Goal: Information Seeking & Learning: Compare options

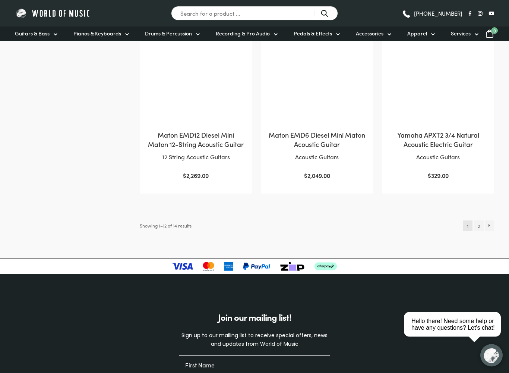
scroll to position [751, 0]
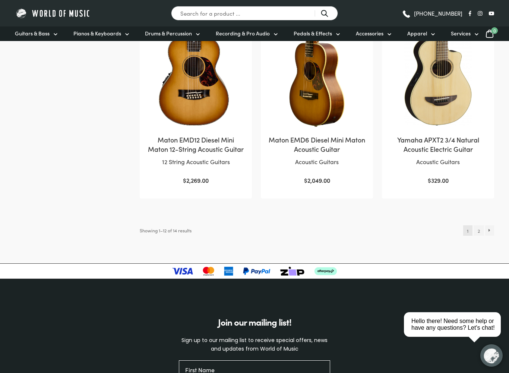
click at [492, 228] on link "→" at bounding box center [489, 230] width 9 height 10
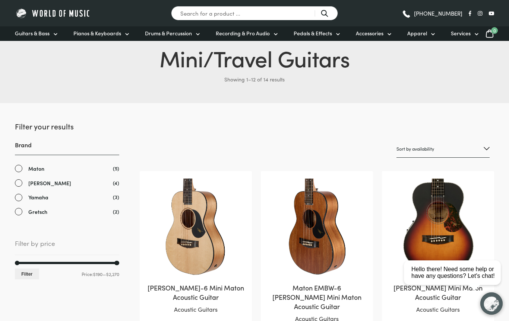
scroll to position [30, 0]
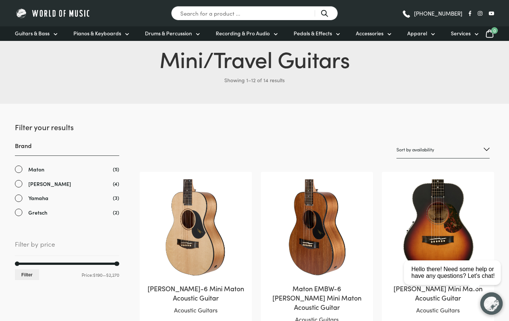
click at [21, 216] on link "Gretsch" at bounding box center [67, 213] width 104 height 9
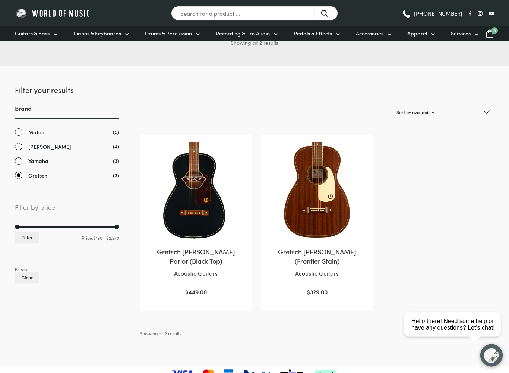
scroll to position [70, 0]
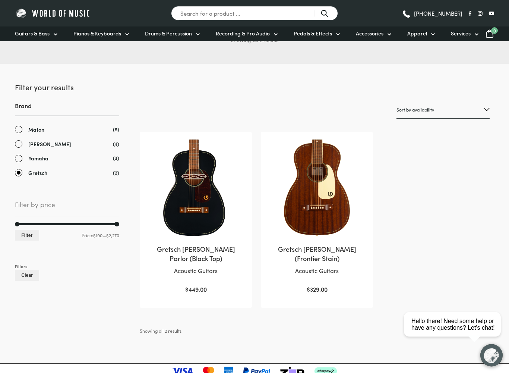
click at [326, 202] on img at bounding box center [316, 188] width 97 height 97
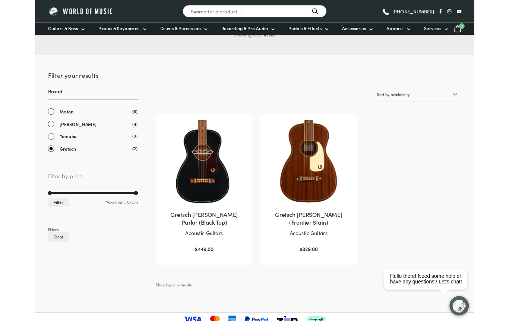
scroll to position [91, 0]
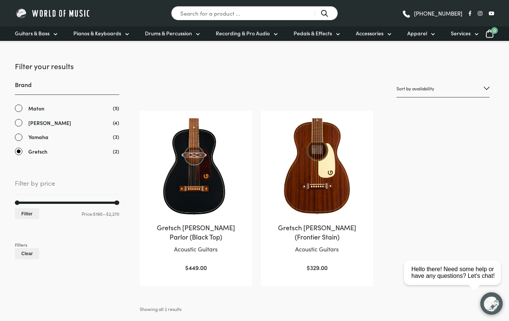
click at [214, 183] on img at bounding box center [195, 166] width 97 height 97
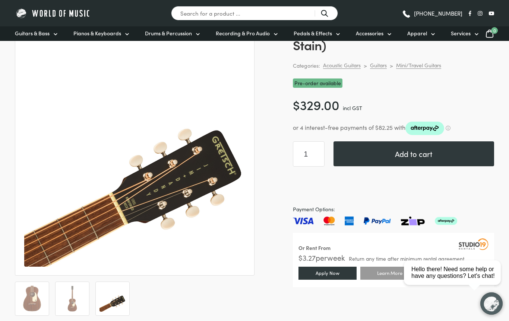
scroll to position [80, 0]
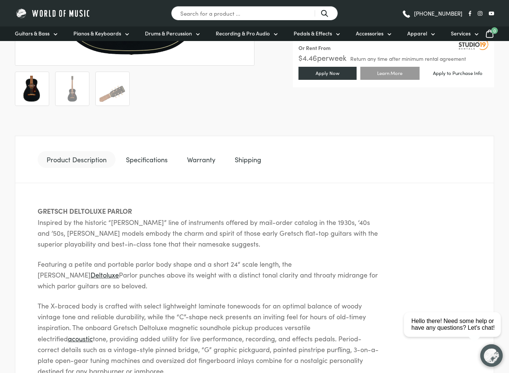
scroll to position [345, 0]
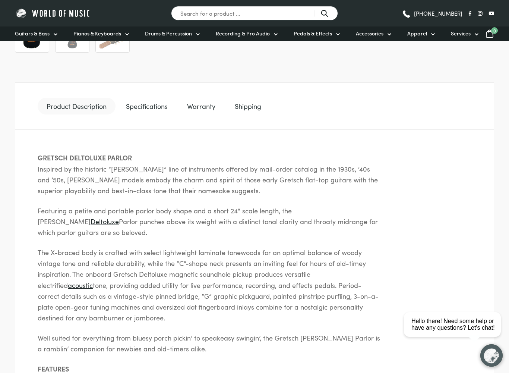
click at [153, 107] on link "Specifications" at bounding box center [147, 106] width 60 height 17
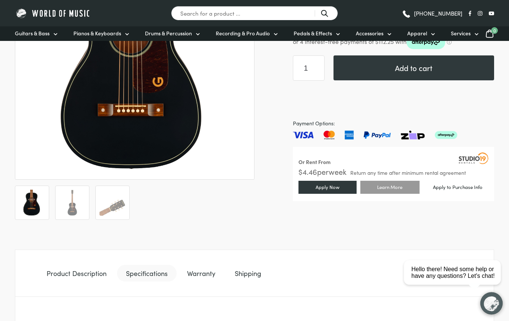
scroll to position [0, 0]
